Goal: Task Accomplishment & Management: Complete application form

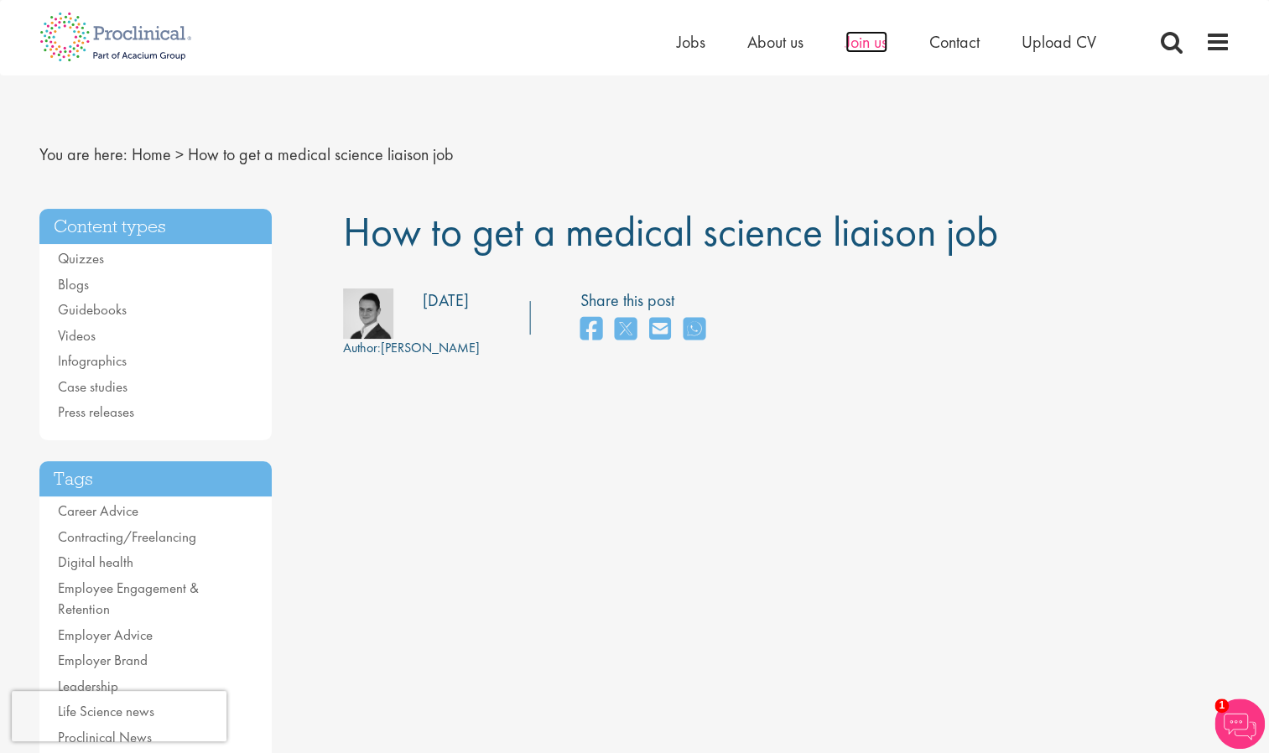
click at [859, 35] on span "Join us" at bounding box center [866, 42] width 42 height 22
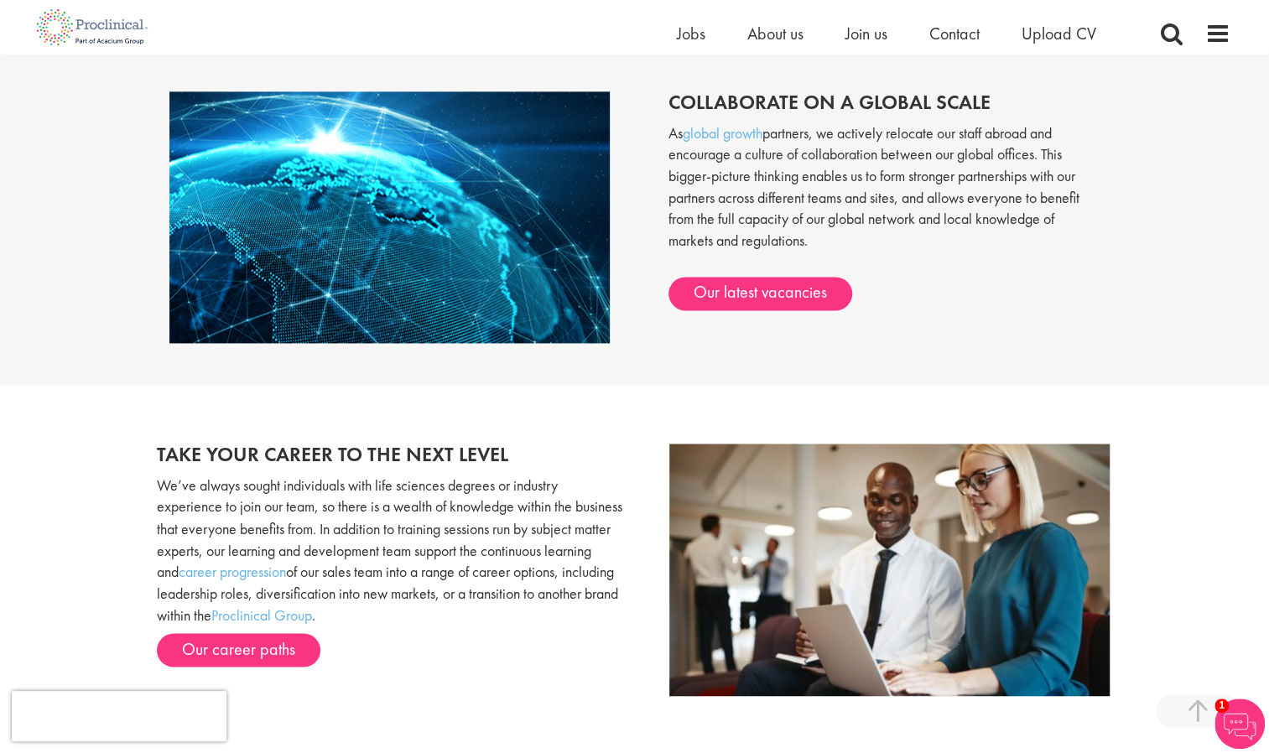
scroll to position [1342, 0]
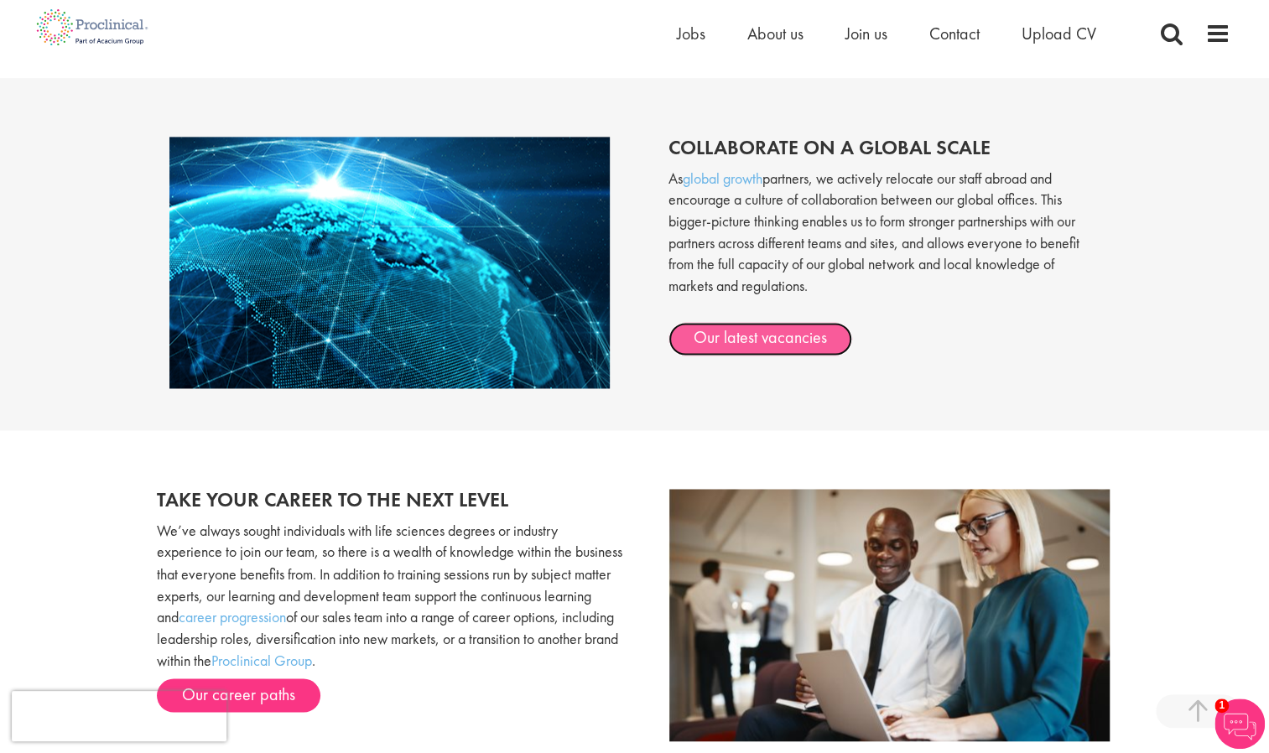
click at [820, 345] on link "Our latest vacancies" at bounding box center [760, 339] width 184 height 34
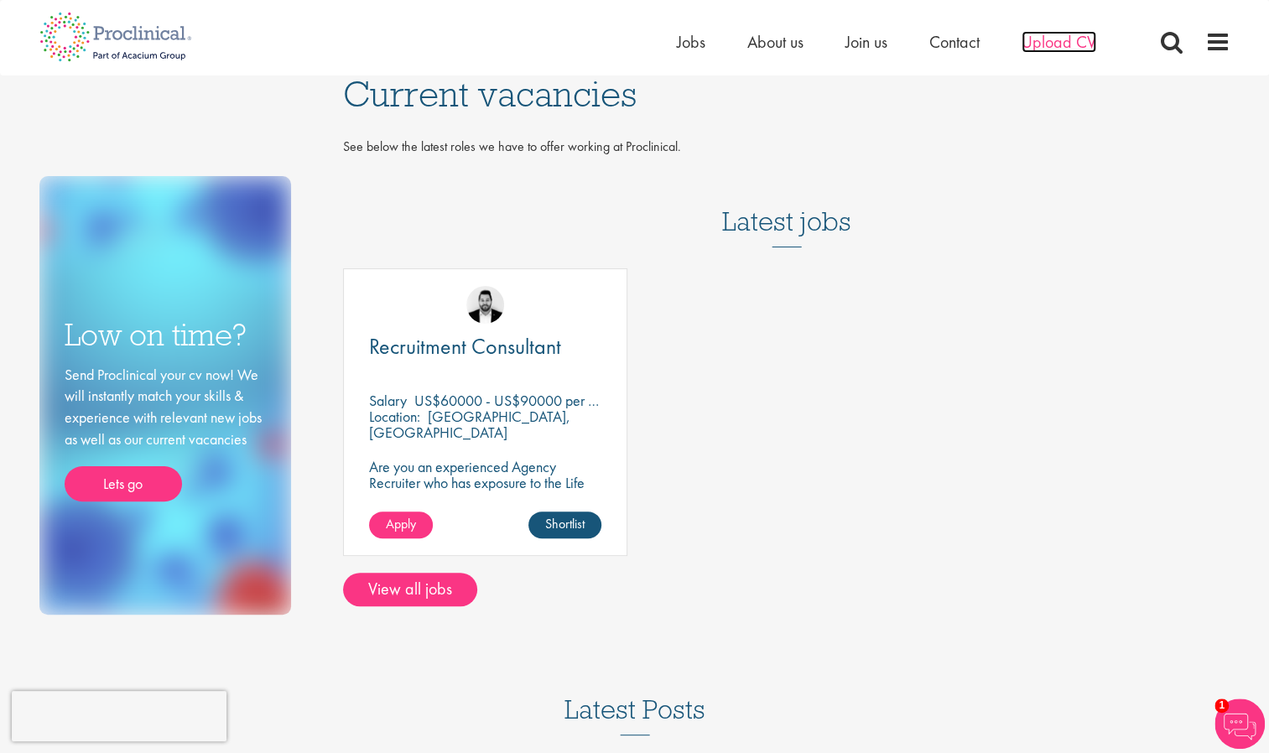
click at [1040, 39] on span "Upload CV" at bounding box center [1058, 42] width 75 height 22
click at [1041, 40] on span "Upload CV" at bounding box center [1058, 42] width 75 height 22
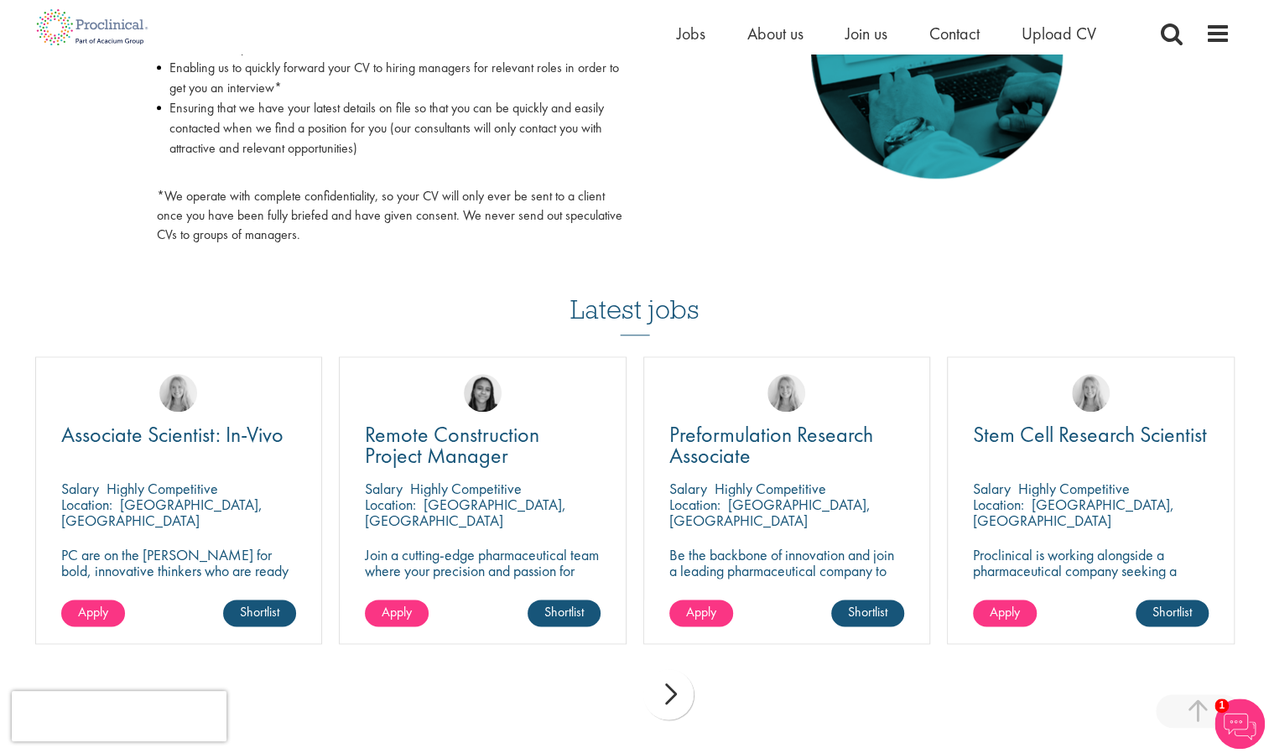
scroll to position [1105, 0]
